Goal: Check status: Check status

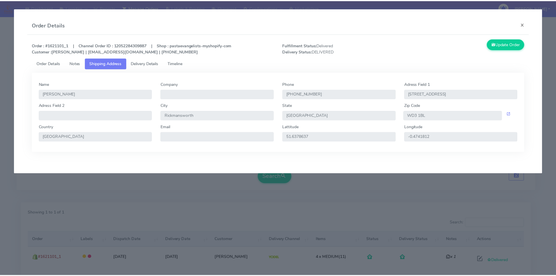
scroll to position [41, 0]
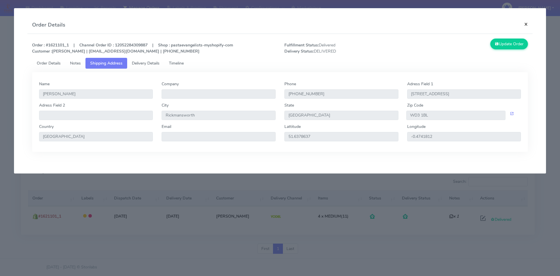
click at [526, 26] on button "×" at bounding box center [525, 23] width 13 height 15
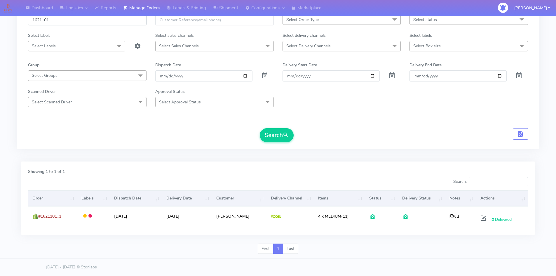
drag, startPoint x: 60, startPoint y: 21, endPoint x: 28, endPoint y: 22, distance: 32.1
click at [28, 22] on input "1621101" at bounding box center [87, 20] width 118 height 11
paste input "3098"
type input "1623098"
click at [277, 134] on button "Search" at bounding box center [277, 135] width 34 height 14
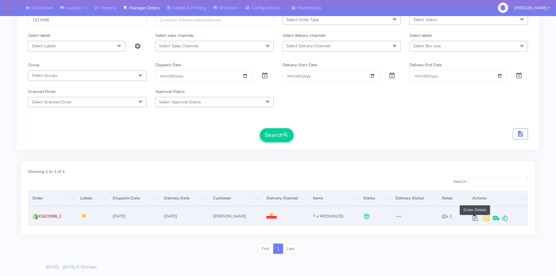
click at [474, 218] on span at bounding box center [475, 219] width 11 height 6
select select "3"
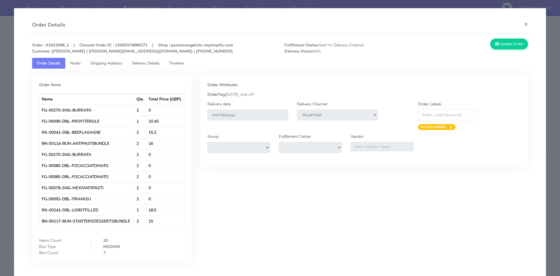
click at [142, 62] on span "Delivery Details" at bounding box center [146, 63] width 28 height 6
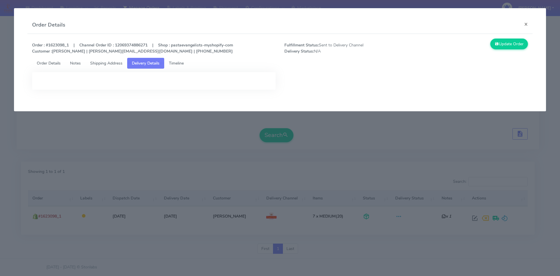
click at [165, 83] on div at bounding box center [154, 81] width 244 height 18
click at [525, 25] on button "×" at bounding box center [525, 23] width 13 height 15
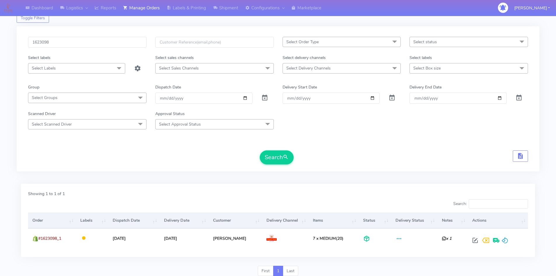
scroll to position [0, 0]
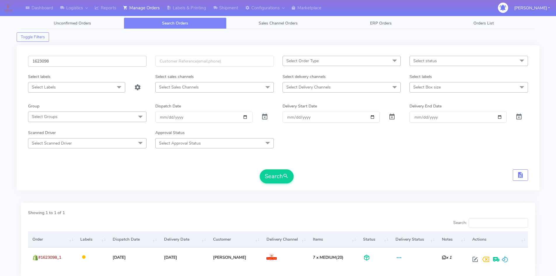
click at [66, 63] on input "1623098" at bounding box center [87, 61] width 118 height 11
paste input "4772A"
type input "1624772A"
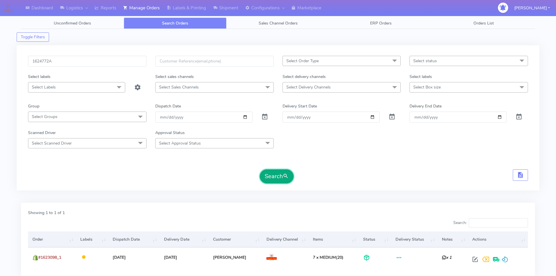
click at [277, 180] on button "Search" at bounding box center [277, 176] width 34 height 14
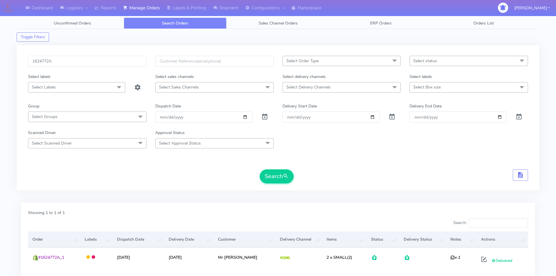
scroll to position [41, 0]
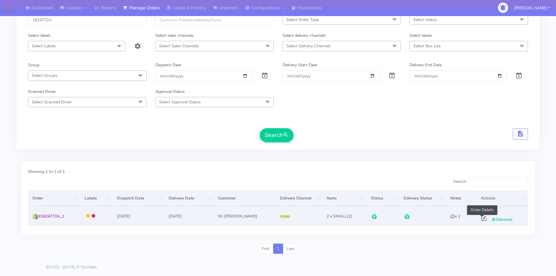
click at [481, 217] on span at bounding box center [483, 219] width 11 height 6
select select "5"
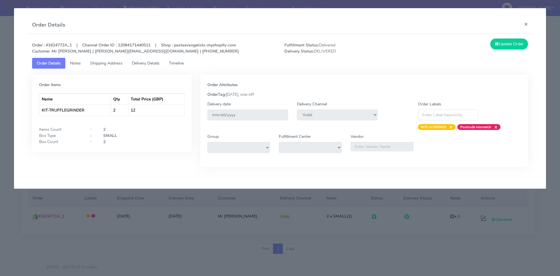
click at [103, 63] on span "Shipping Address" at bounding box center [106, 63] width 32 height 6
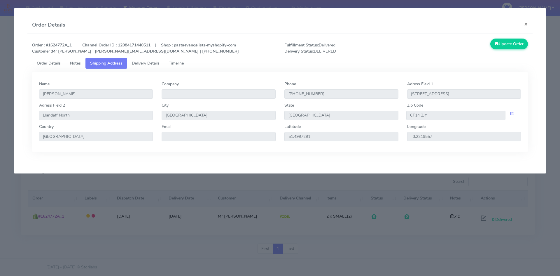
click at [145, 63] on span "Delivery Details" at bounding box center [146, 63] width 28 height 6
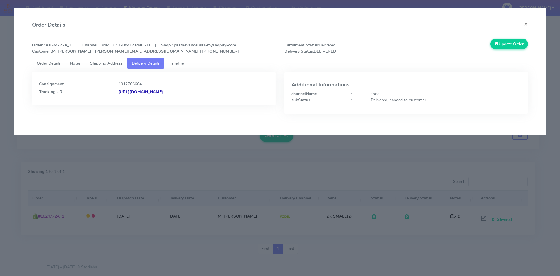
click at [180, 63] on span "Timeline" at bounding box center [176, 63] width 15 height 6
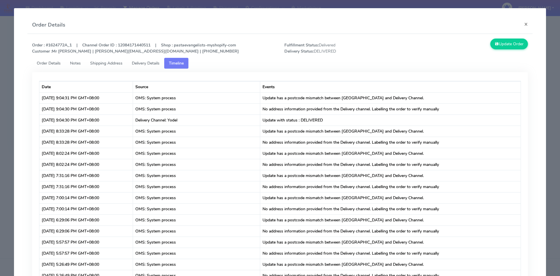
click at [144, 63] on span "Delivery Details" at bounding box center [146, 63] width 28 height 6
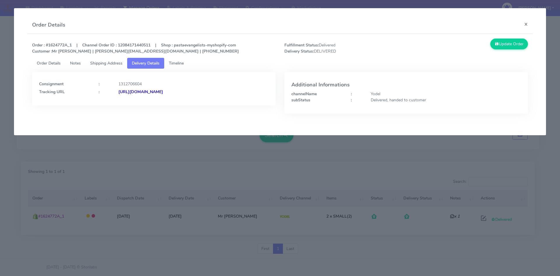
click at [163, 93] on strong "[URL][DOMAIN_NAME]" at bounding box center [140, 92] width 45 height 6
drag, startPoint x: 109, startPoint y: 62, endPoint x: 235, endPoint y: 83, distance: 127.5
click at [109, 62] on span "Shipping Address" at bounding box center [106, 63] width 32 height 6
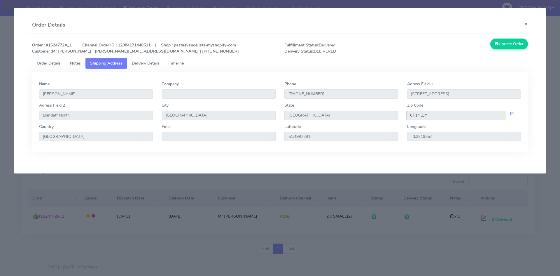
click at [414, 117] on input "CF14 2JY" at bounding box center [455, 115] width 99 height 9
click at [530, 24] on button "×" at bounding box center [525, 23] width 13 height 15
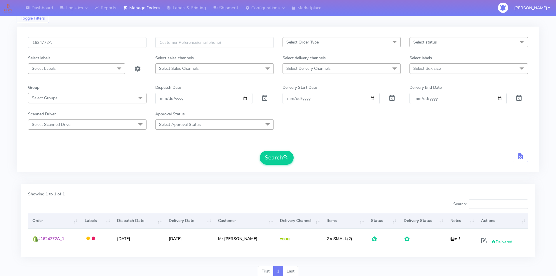
scroll to position [0, 0]
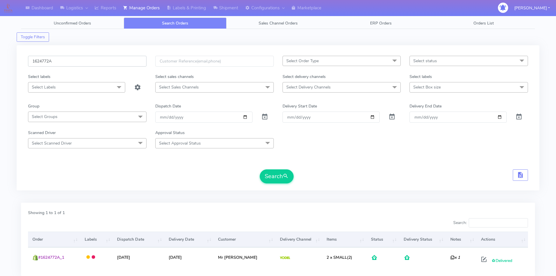
drag, startPoint x: 71, startPoint y: 63, endPoint x: 8, endPoint y: 67, distance: 63.4
click at [8, 67] on div "Dashboard Logistics London Logistics Reports Manage Orders Labels & Printing Sh…" at bounding box center [278, 155] width 556 height 289
paste input "3098"
type input "1623098"
click at [282, 173] on button "Search" at bounding box center [277, 176] width 34 height 14
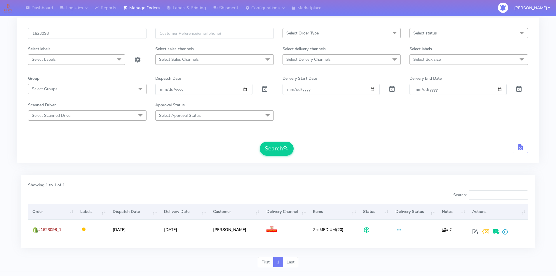
scroll to position [41, 0]
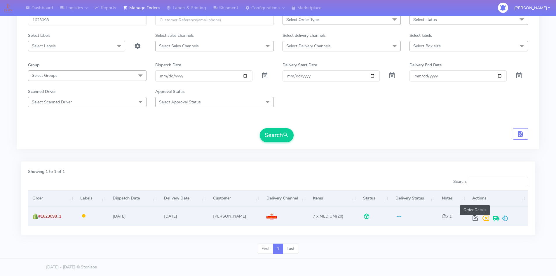
click at [475, 218] on span at bounding box center [475, 219] width 11 height 6
select select "3"
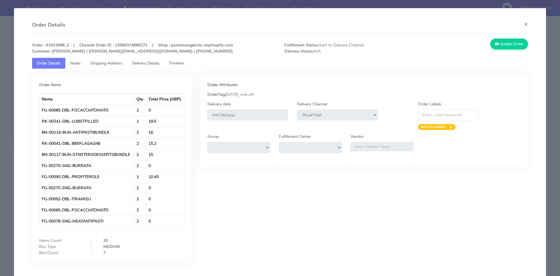
click at [179, 67] on link "Timeline" at bounding box center [176, 63] width 24 height 11
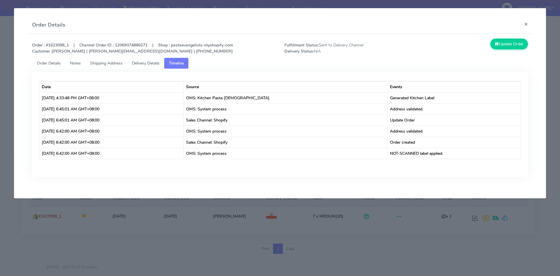
click at [115, 62] on span "Shipping Address" at bounding box center [106, 63] width 32 height 6
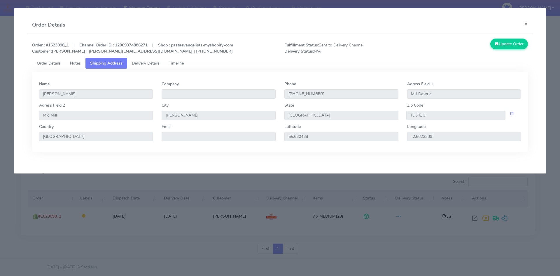
click at [145, 62] on span "Delivery Details" at bounding box center [146, 63] width 28 height 6
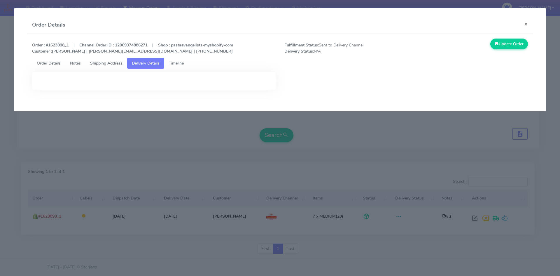
click at [57, 45] on strong "Order : #1623098_1 | Channel Order ID : 12069374886271 | Shop : pastaevangelist…" at bounding box center [132, 48] width 201 height 12
click at [148, 36] on div "Order : #1623098_1 | Channel Order ID : 12069374886271 | Shop : pastaevangelist…" at bounding box center [279, 68] width 505 height 69
click at [528, 22] on button "×" at bounding box center [525, 23] width 13 height 15
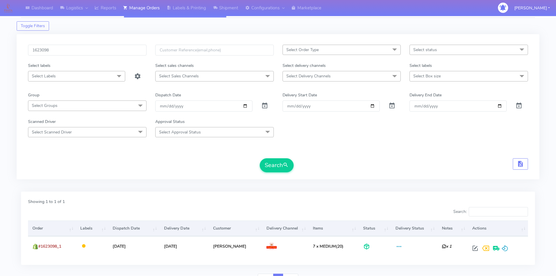
scroll to position [0, 0]
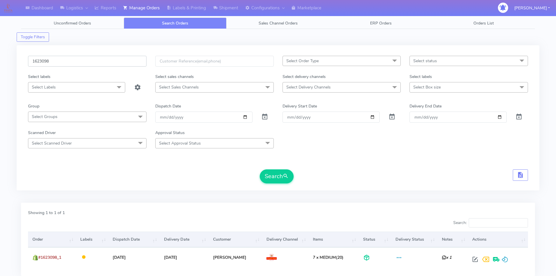
click at [43, 64] on input "1623098" at bounding box center [87, 61] width 118 height 11
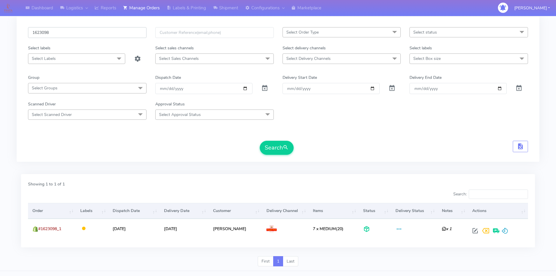
scroll to position [41, 0]
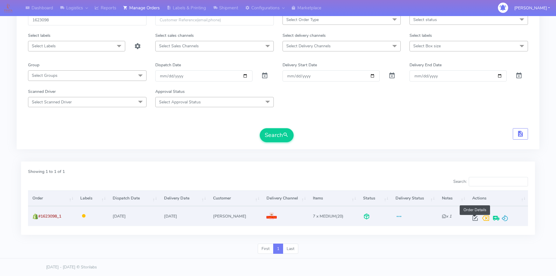
click at [477, 220] on span at bounding box center [475, 219] width 11 height 6
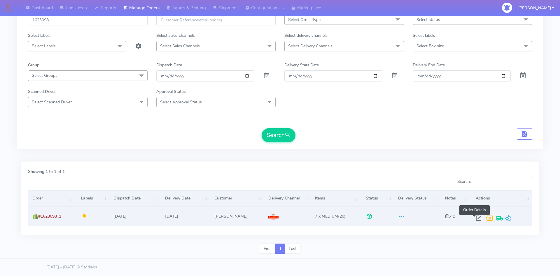
select select "3"
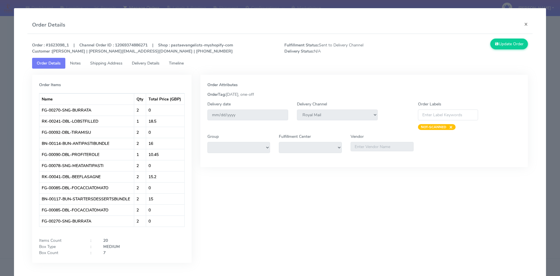
click at [107, 64] on span "Shipping Address" at bounding box center [106, 63] width 32 height 6
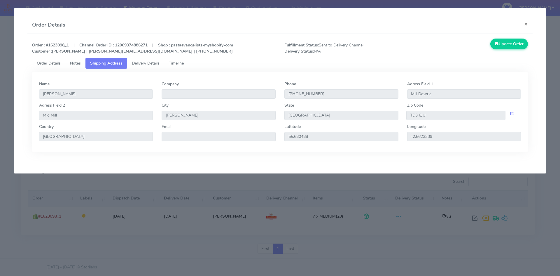
click at [160, 64] on span "Delivery Details" at bounding box center [146, 63] width 28 height 6
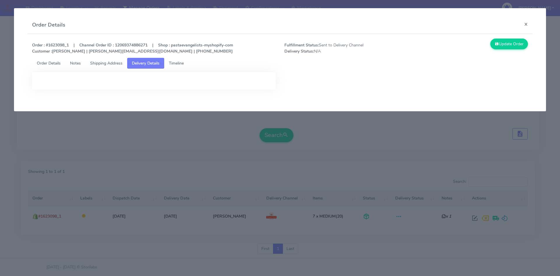
click at [151, 79] on div at bounding box center [154, 81] width 244 height 18
click at [200, 62] on ul "Order Details Notes Shipping Address Delivery Details Timeline" at bounding box center [280, 63] width 496 height 11
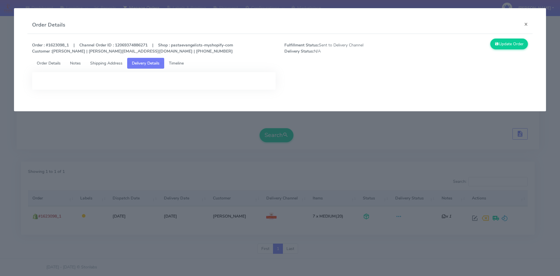
click at [128, 44] on strong "Order : #1623098_1 | Channel Order ID : 12069374886271 | Shop : pastaevangelist…" at bounding box center [132, 48] width 201 height 12
copy strong "12069374886271"
click at [522, 22] on button "×" at bounding box center [525, 23] width 13 height 15
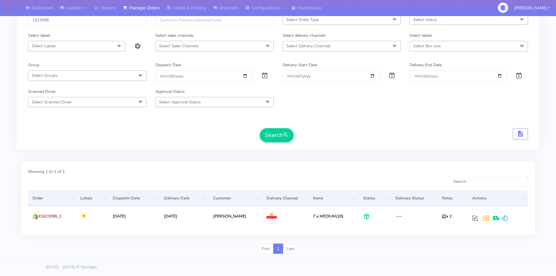
drag, startPoint x: 81, startPoint y: 43, endPoint x: 78, endPoint y: 39, distance: 4.1
click at [81, 43] on span "Select Labels" at bounding box center [76, 46] width 97 height 10
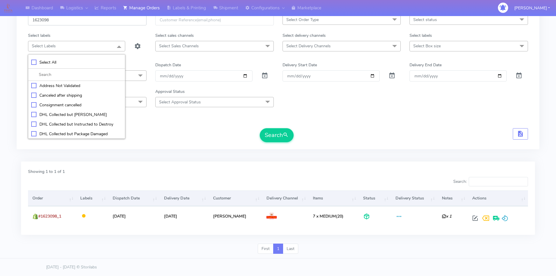
click at [68, 20] on input "1623098" at bounding box center [87, 20] width 118 height 11
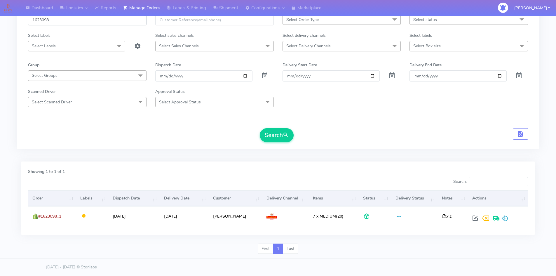
click at [68, 20] on input "1623098" at bounding box center [87, 20] width 118 height 11
paste input "1405"
type input "1621405"
click at [286, 134] on span "submit" at bounding box center [286, 135] width 6 height 8
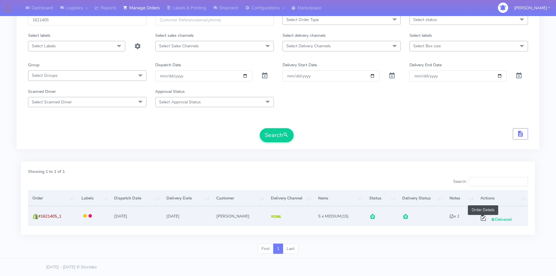
click at [482, 219] on span at bounding box center [483, 219] width 11 height 6
select select "5"
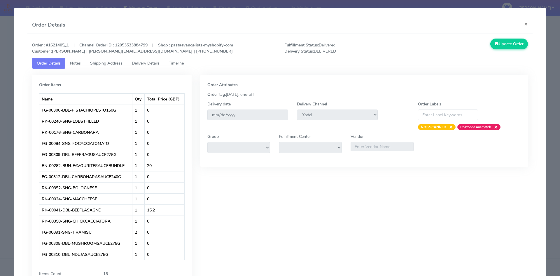
click at [146, 62] on span "Delivery Details" at bounding box center [146, 63] width 28 height 6
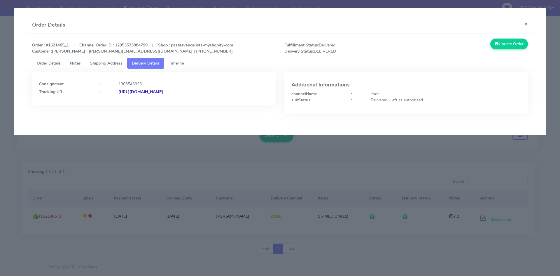
click at [162, 91] on strong "[URL][DOMAIN_NAME]" at bounding box center [140, 92] width 45 height 6
click at [105, 64] on span "Shipping Address" at bounding box center [106, 63] width 32 height 6
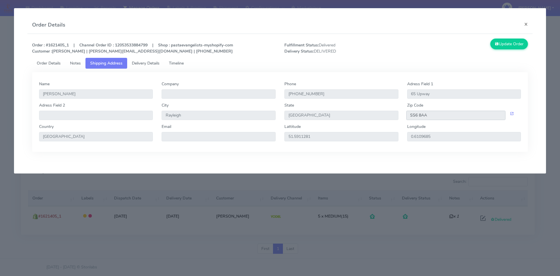
click at [427, 116] on input "SS6 8AA" at bounding box center [455, 115] width 99 height 9
click at [524, 24] on button "×" at bounding box center [525, 23] width 13 height 15
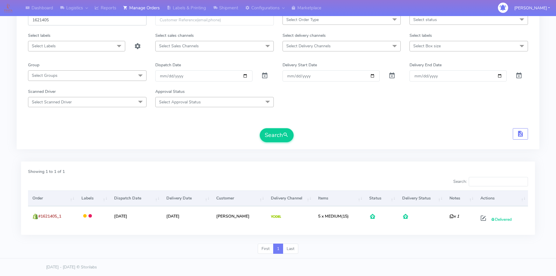
drag, startPoint x: 64, startPoint y: 19, endPoint x: 5, endPoint y: 26, distance: 59.0
click at [5, 26] on div "Dashboard Logistics London Logistics Reports Manage Orders Labels & Printing Sh…" at bounding box center [278, 113] width 556 height 289
paste input "18528"
type input "1618528"
click at [283, 137] on span "submit" at bounding box center [286, 135] width 6 height 8
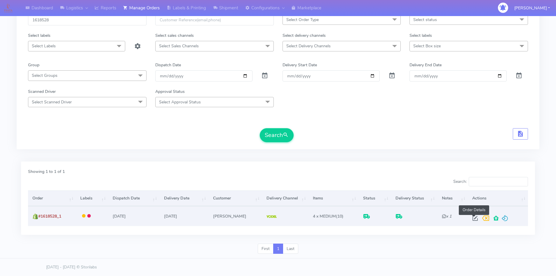
click at [473, 218] on span at bounding box center [475, 219] width 11 height 6
select select "5"
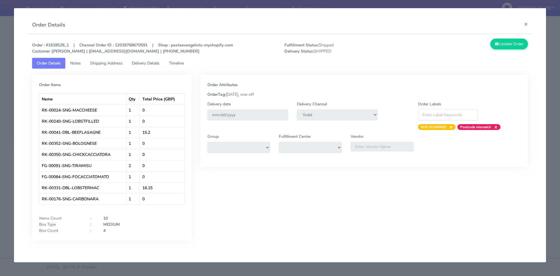
click at [143, 60] on link "Delivery Details" at bounding box center [145, 63] width 37 height 11
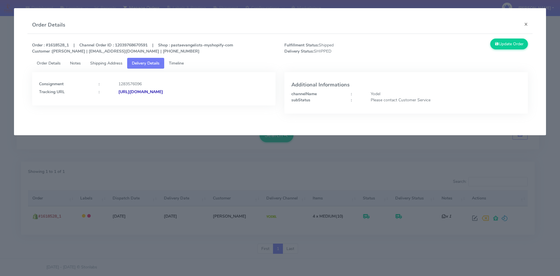
click at [161, 92] on strong "[URL][DOMAIN_NAME]" at bounding box center [140, 92] width 45 height 6
click at [110, 63] on span "Shipping Address" at bounding box center [106, 63] width 32 height 6
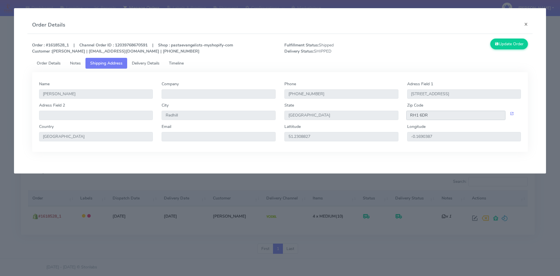
click at [414, 117] on input "RH1 6DR" at bounding box center [455, 115] width 99 height 9
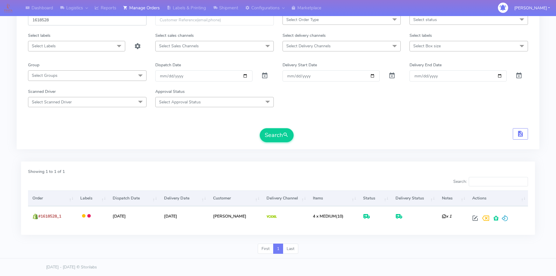
click at [64, 18] on input "1618528" at bounding box center [87, 20] width 118 height 11
paste input "20922"
type input "1620922"
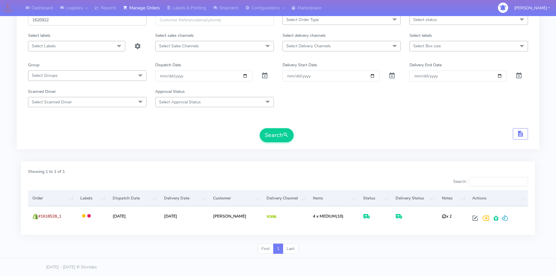
click at [260, 128] on button "Search" at bounding box center [277, 135] width 34 height 14
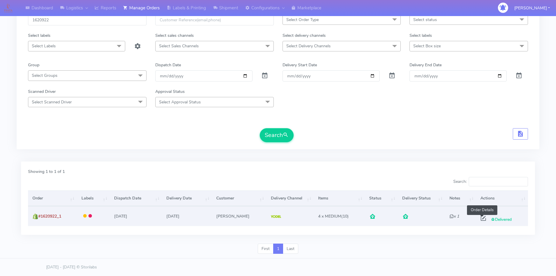
click at [480, 218] on span at bounding box center [483, 219] width 11 height 6
select select "5"
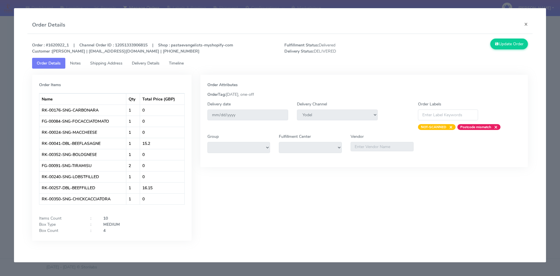
click at [136, 64] on span "Delivery Details" at bounding box center [146, 63] width 28 height 6
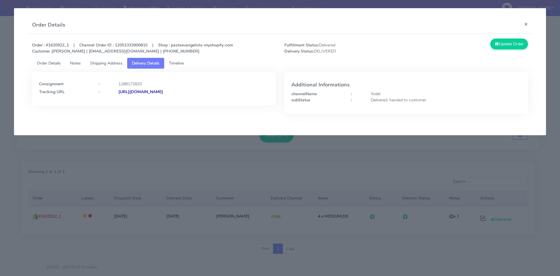
click at [154, 91] on strong "[URL][DOMAIN_NAME]" at bounding box center [140, 92] width 45 height 6
click at [104, 63] on span "Shipping Address" at bounding box center [106, 63] width 32 height 6
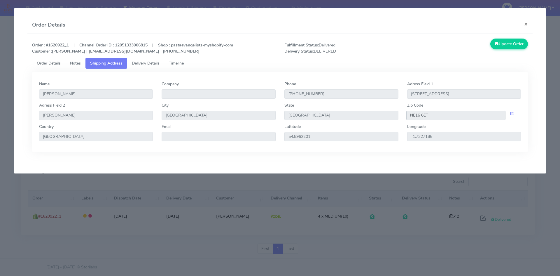
click at [426, 116] on input "NE16 6ET" at bounding box center [455, 115] width 99 height 9
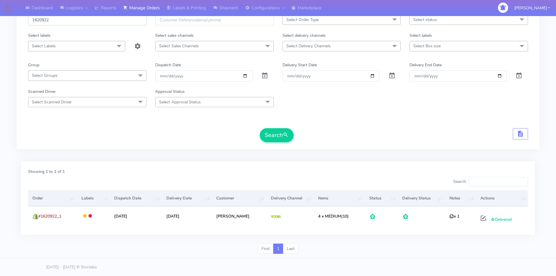
click at [62, 21] on input "1620922" at bounding box center [87, 20] width 118 height 11
paste input "1618852"
click at [61, 18] on input "16209221618852" at bounding box center [87, 20] width 118 height 11
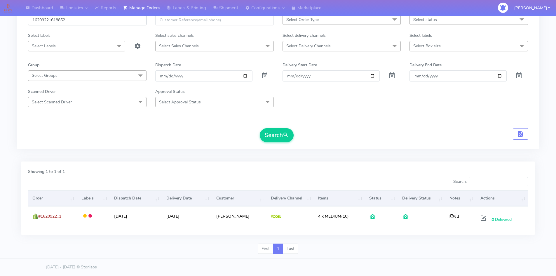
click at [61, 18] on input "16209221618852" at bounding box center [87, 20] width 118 height 11
paste input "text"
type input "1618852"
click at [260, 128] on button "Search" at bounding box center [277, 135] width 34 height 14
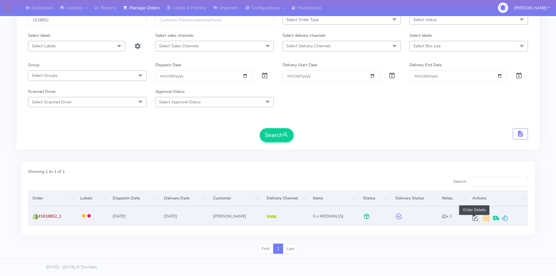
click at [476, 218] on span at bounding box center [475, 219] width 11 height 6
select select "5"
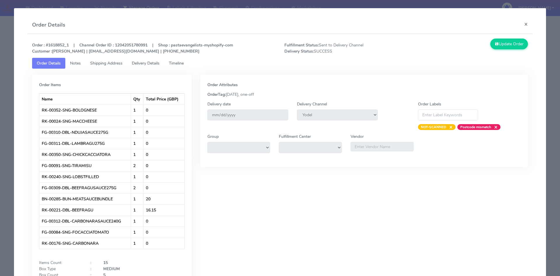
click at [150, 62] on span "Delivery Details" at bounding box center [146, 63] width 28 height 6
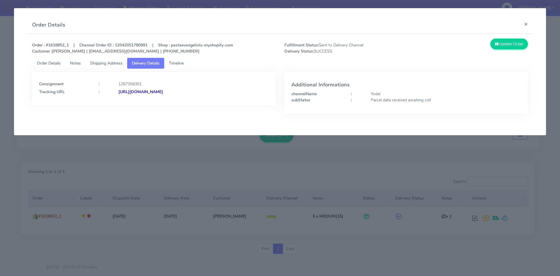
click at [163, 89] on strong "[URL][DOMAIN_NAME]" at bounding box center [140, 92] width 45 height 6
click at [111, 65] on span "Shipping Address" at bounding box center [106, 63] width 32 height 6
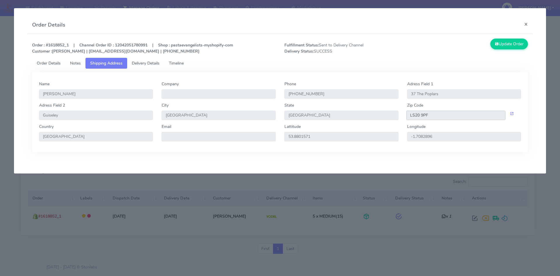
click at [423, 117] on input "LS20 9PF" at bounding box center [455, 115] width 99 height 9
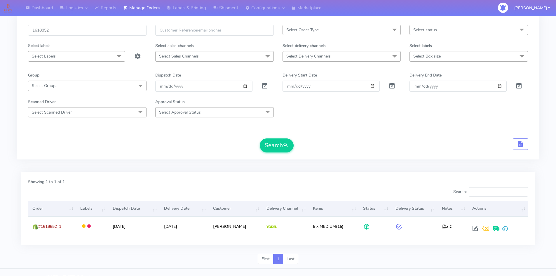
scroll to position [0, 0]
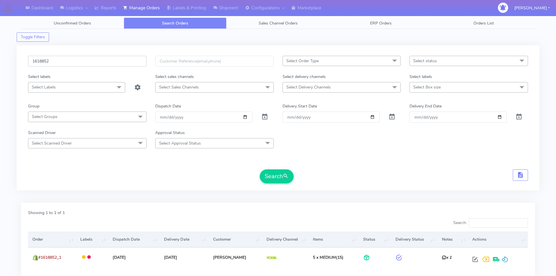
click at [63, 59] on input "1618852" at bounding box center [87, 61] width 118 height 11
paste input "20554"
type input "1620554"
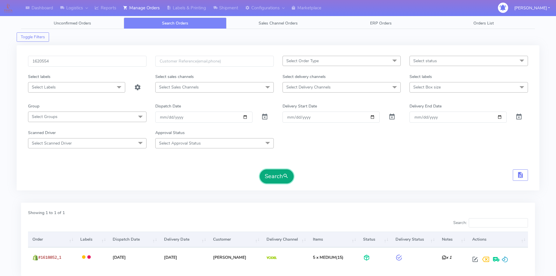
click at [275, 174] on button "Search" at bounding box center [277, 176] width 34 height 14
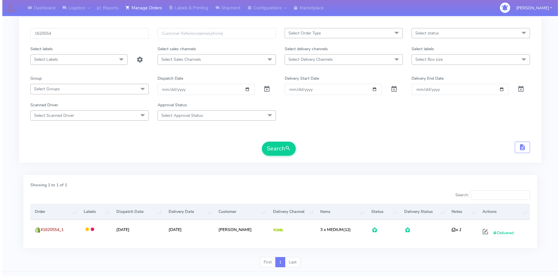
scroll to position [41, 0]
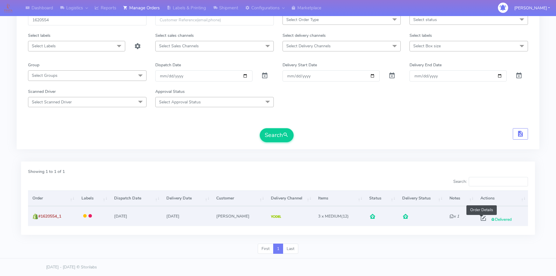
click at [483, 218] on span at bounding box center [483, 219] width 11 height 6
select select "5"
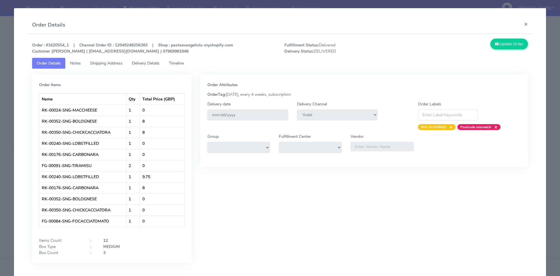
click at [141, 64] on span "Delivery Details" at bounding box center [146, 63] width 28 height 6
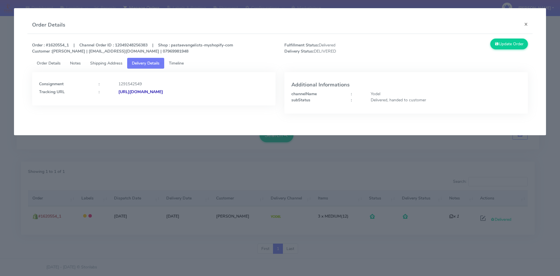
click at [148, 93] on strong "[URL][DOMAIN_NAME]" at bounding box center [140, 92] width 45 height 6
click at [104, 64] on span "Shipping Address" at bounding box center [106, 63] width 32 height 6
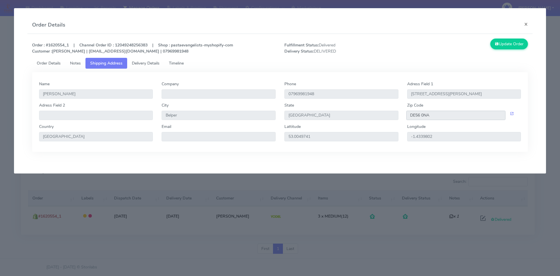
click at [433, 114] on input "DE56 0NA" at bounding box center [455, 115] width 99 height 9
